Goal: Transaction & Acquisition: Purchase product/service

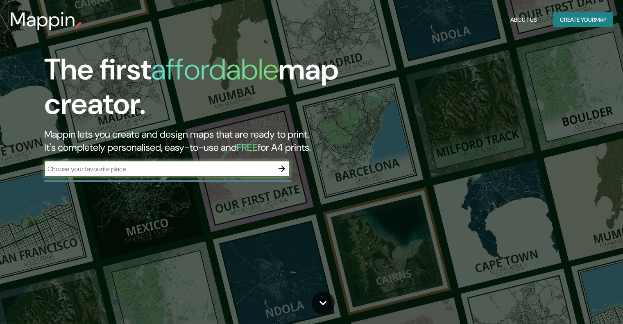
click at [184, 165] on input "text" at bounding box center [158, 168] width 229 height 9
type input "tucuman, [GEOGRAPHIC_DATA]"
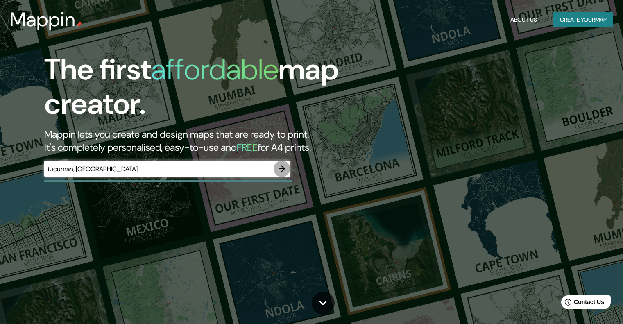
click at [283, 165] on icon "button" at bounding box center [282, 169] width 10 height 10
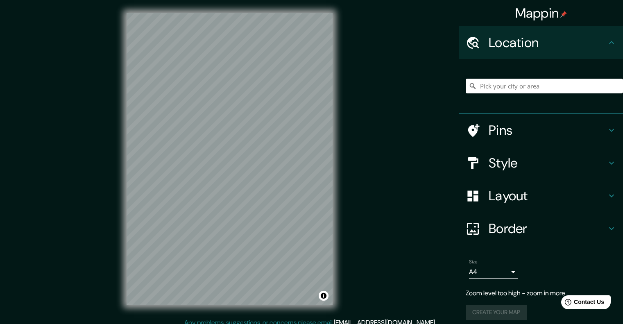
click at [527, 163] on h4 "Style" at bounding box center [547, 163] width 118 height 16
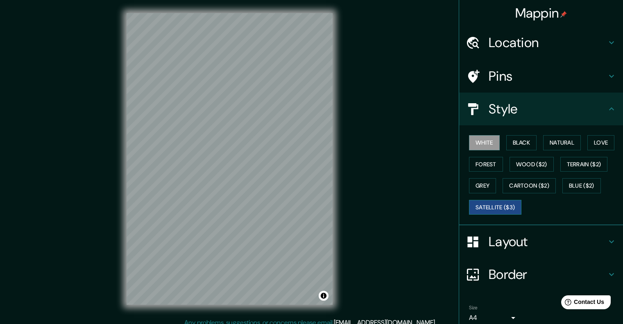
click at [500, 205] on button "Satellite ($3)" at bounding box center [495, 207] width 52 height 15
click at [524, 144] on button "Black" at bounding box center [521, 142] width 31 height 15
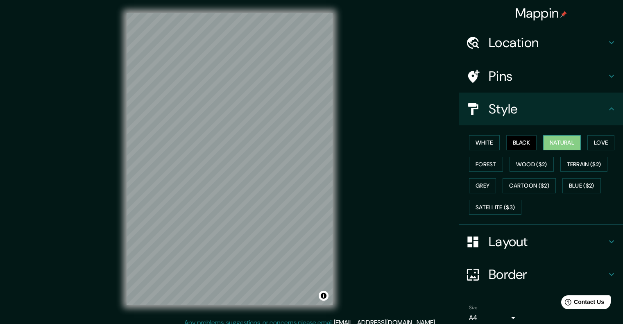
click at [568, 142] on button "Natural" at bounding box center [562, 142] width 38 height 15
click at [601, 144] on button "Love" at bounding box center [600, 142] width 27 height 15
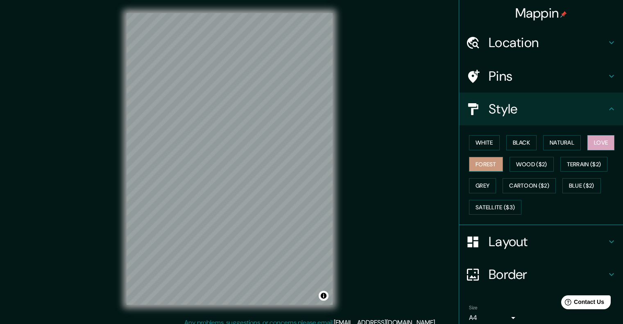
click at [483, 166] on button "Forest" at bounding box center [486, 164] width 34 height 15
click at [526, 164] on button "Wood ($2)" at bounding box center [531, 164] width 44 height 15
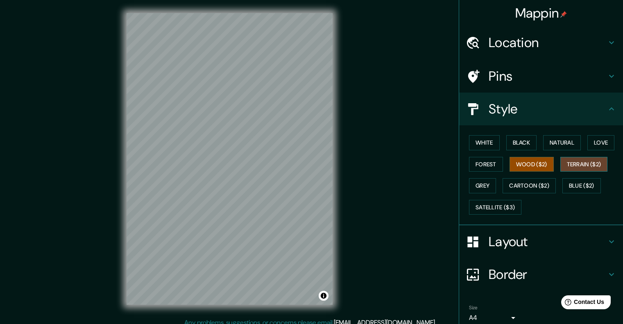
click at [570, 164] on button "Terrain ($2)" at bounding box center [583, 164] width 47 height 15
click at [476, 187] on button "Grey" at bounding box center [482, 185] width 27 height 15
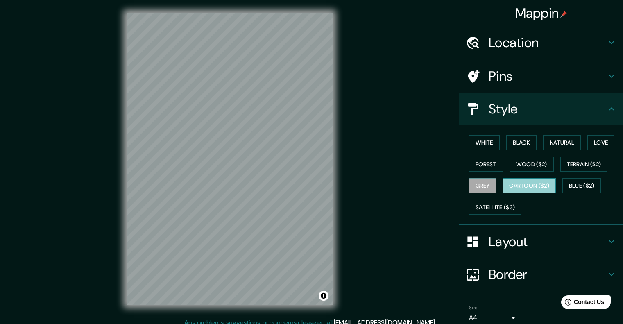
click at [521, 187] on button "Cartoon ($2)" at bounding box center [528, 185] width 53 height 15
click at [581, 187] on button "Blue ($2)" at bounding box center [581, 185] width 38 height 15
click at [529, 190] on button "Cartoon ($2)" at bounding box center [528, 185] width 53 height 15
click at [519, 245] on h4 "Layout" at bounding box center [547, 241] width 118 height 16
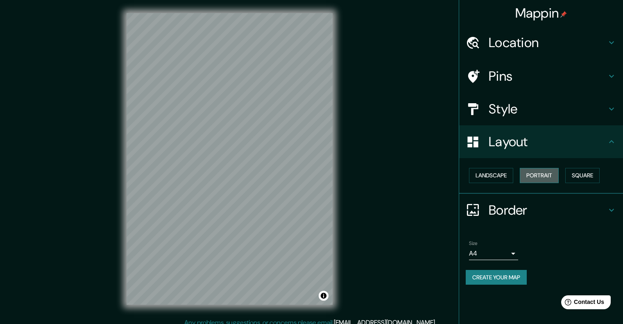
click at [549, 176] on button "Portrait" at bounding box center [538, 175] width 39 height 15
click at [506, 176] on button "Landscape" at bounding box center [491, 175] width 44 height 15
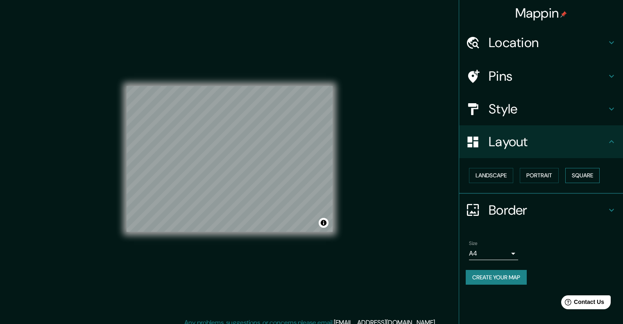
click at [590, 172] on button "Square" at bounding box center [582, 175] width 34 height 15
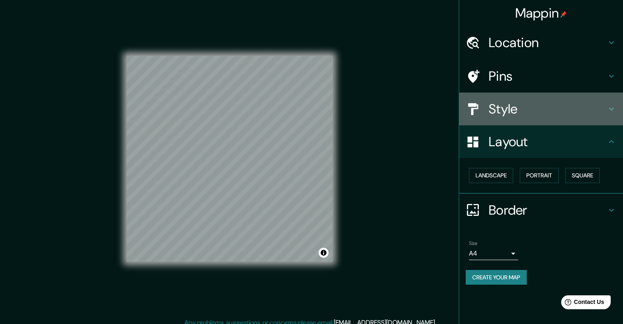
click at [514, 113] on h4 "Style" at bounding box center [547, 109] width 118 height 16
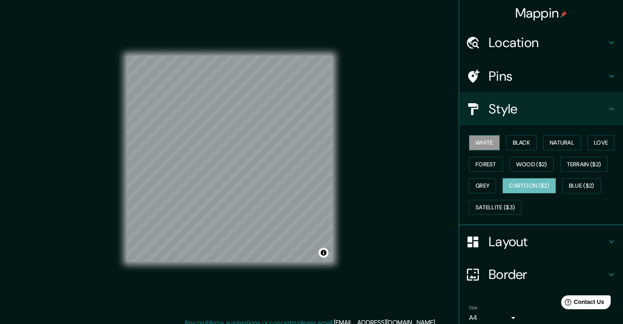
click at [492, 148] on button "White" at bounding box center [484, 142] width 31 height 15
click at [511, 139] on button "Black" at bounding box center [521, 142] width 31 height 15
click at [508, 268] on h4 "Border" at bounding box center [547, 274] width 118 height 16
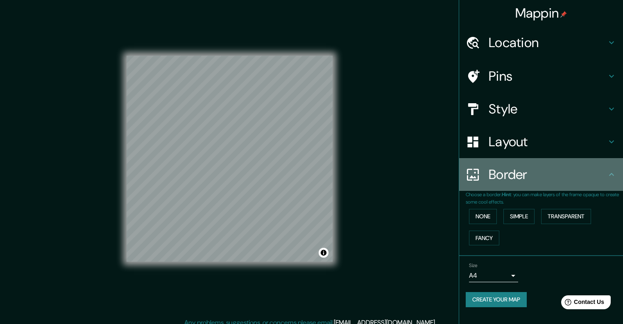
click at [535, 185] on div "Border" at bounding box center [541, 174] width 164 height 33
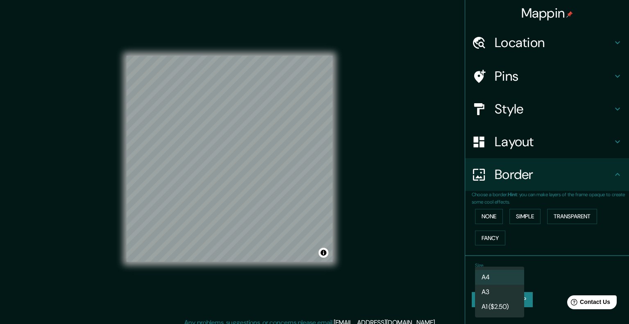
click at [508, 271] on body "Mappin Location Pins Style Layout Border Choose a border. Hint : you can make l…" at bounding box center [314, 162] width 629 height 324
click at [495, 291] on li "A3" at bounding box center [499, 291] width 49 height 15
type input "a4"
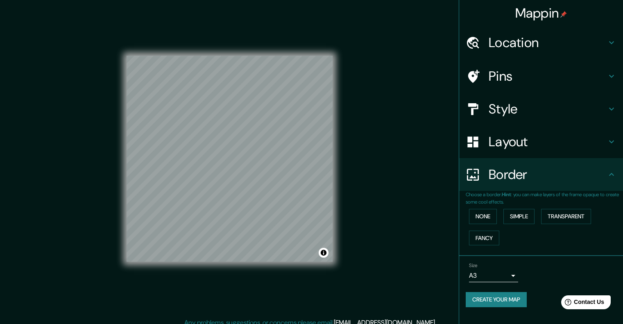
click at [540, 147] on h4 "Layout" at bounding box center [547, 141] width 118 height 16
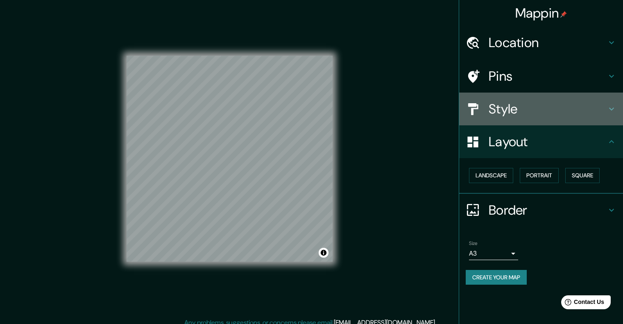
click at [533, 106] on h4 "Style" at bounding box center [547, 109] width 118 height 16
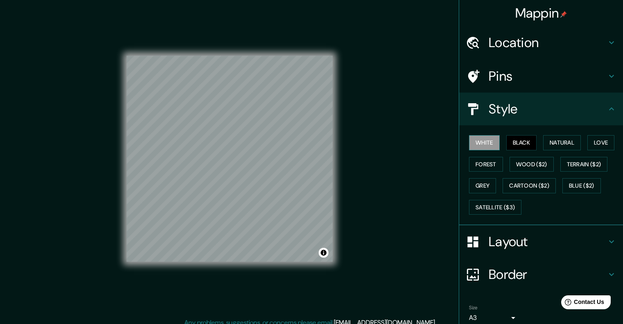
click at [485, 145] on button "White" at bounding box center [484, 142] width 31 height 15
